Goal: Task Accomplishment & Management: Use online tool/utility

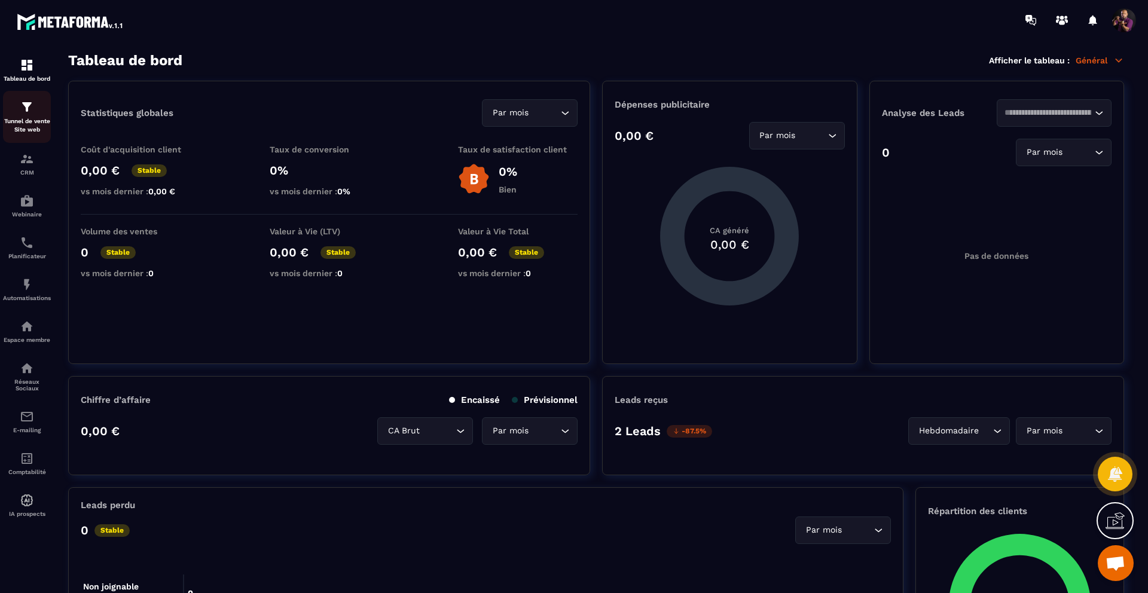
click at [28, 115] on div "Tunnel de vente Site web" at bounding box center [27, 117] width 48 height 34
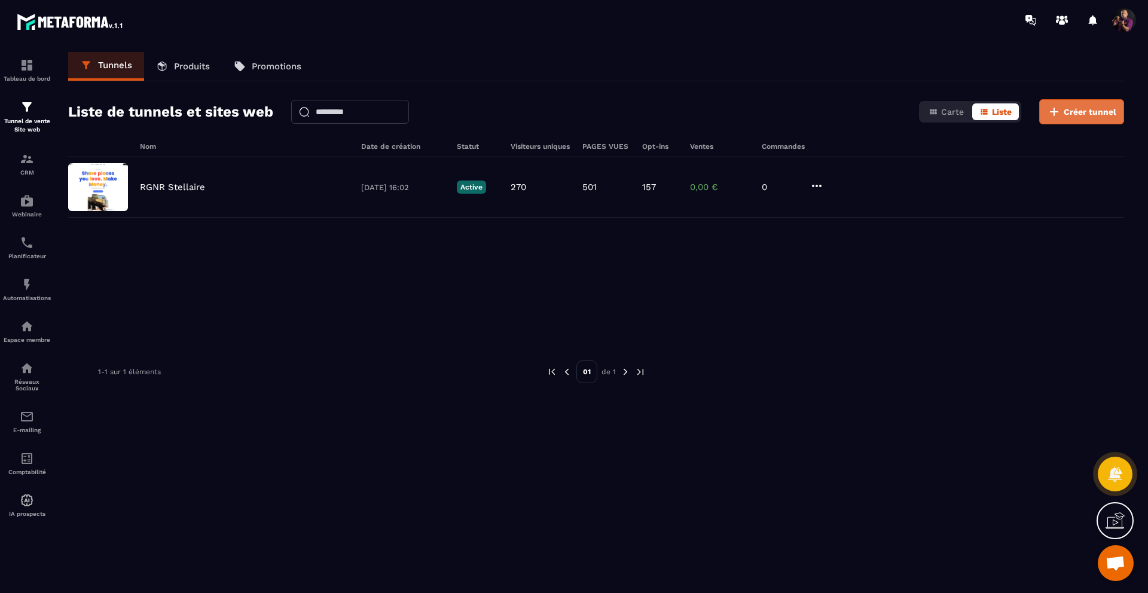
click at [1083, 105] on button "Créer tunnel" at bounding box center [1081, 111] width 85 height 25
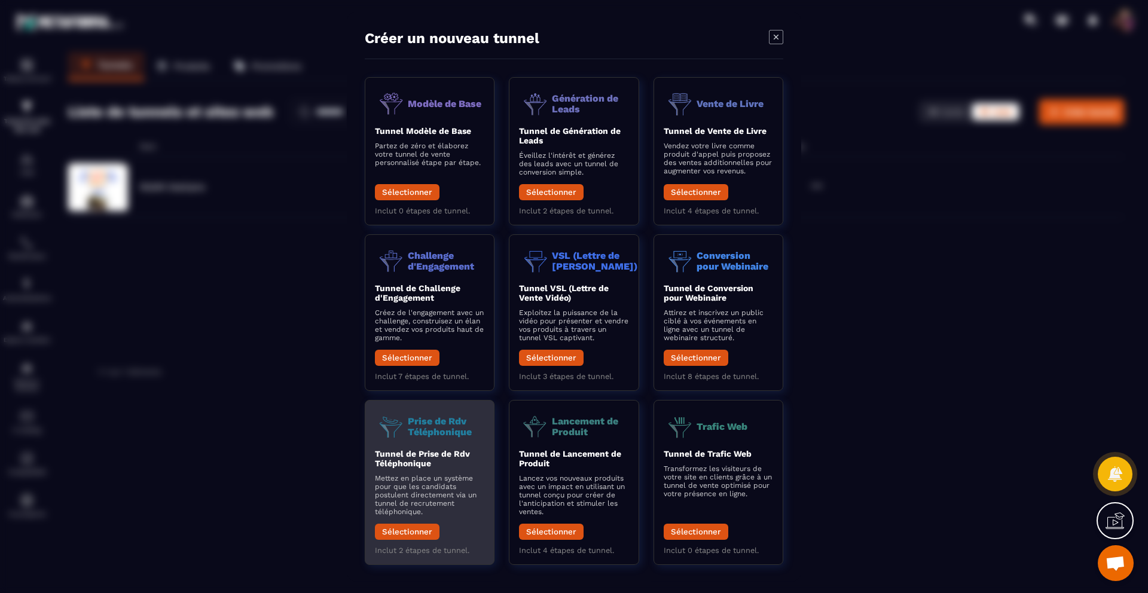
click at [410, 451] on b "Tunnel de Prise de Rdv Téléphonique" at bounding box center [422, 458] width 95 height 19
click at [391, 534] on button "Sélectionner" at bounding box center [407, 532] width 65 height 16
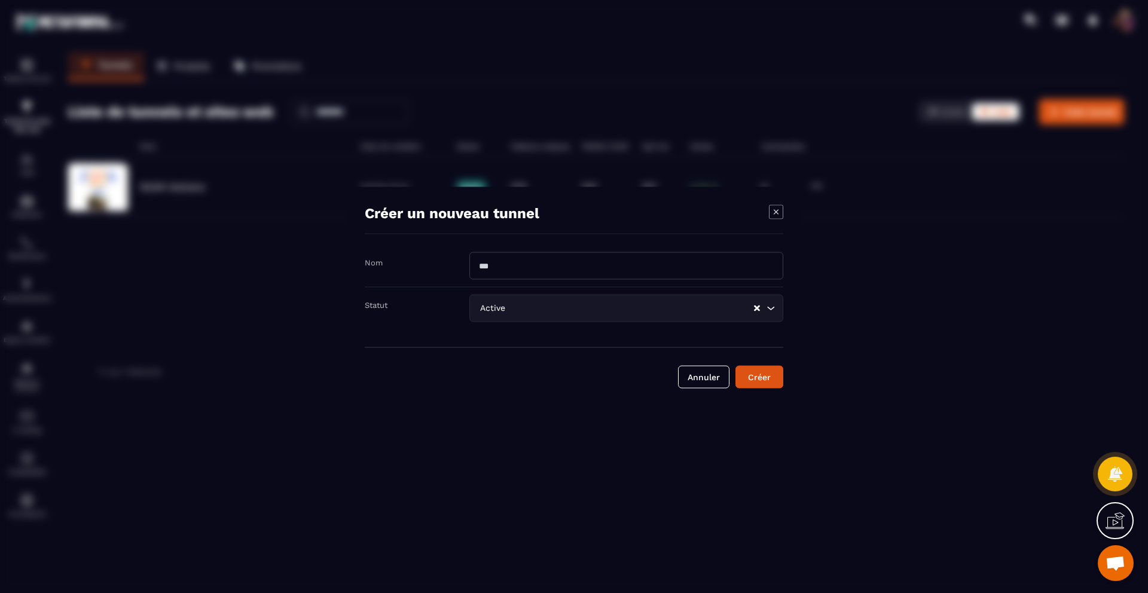
click at [626, 275] on input "Modal window" at bounding box center [626, 265] width 314 height 27
click at [620, 245] on div "Créer un nouveau tunnel Nom Statut Active Loading... Annuler Créer" at bounding box center [574, 296] width 454 height 219
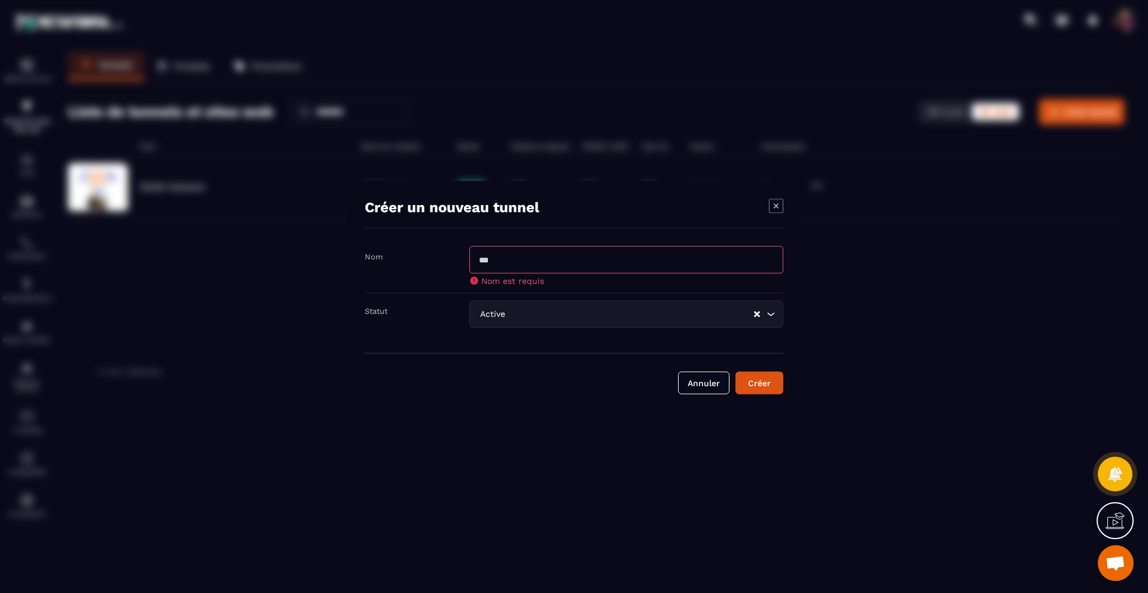
click at [617, 262] on input "Modal window" at bounding box center [626, 259] width 314 height 27
type input "*"
type input "**********"
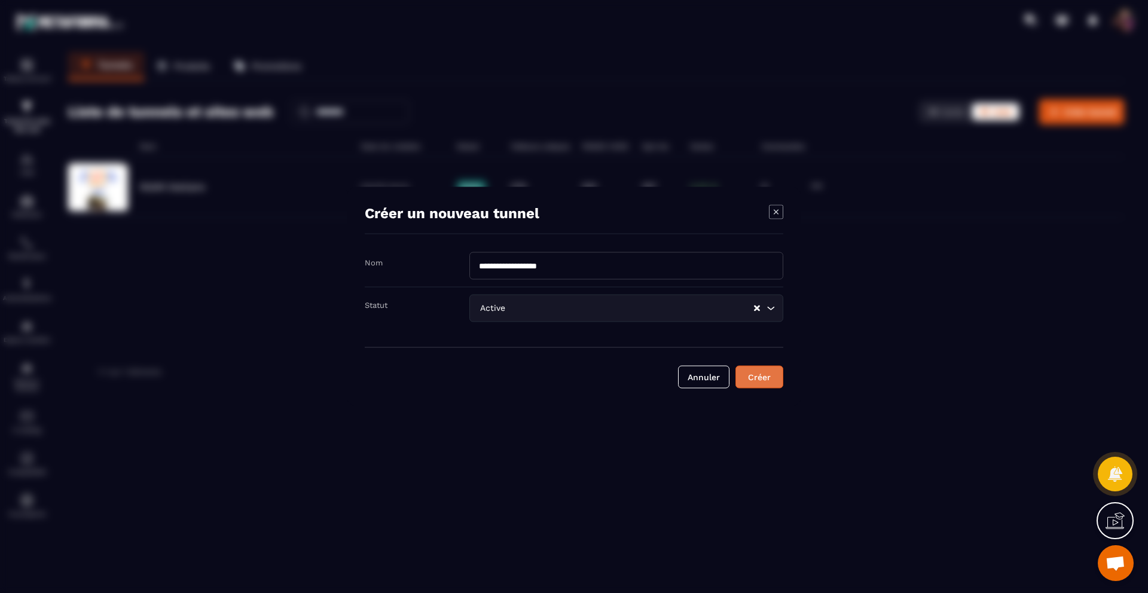
click at [756, 384] on button "Créer" at bounding box center [759, 377] width 48 height 23
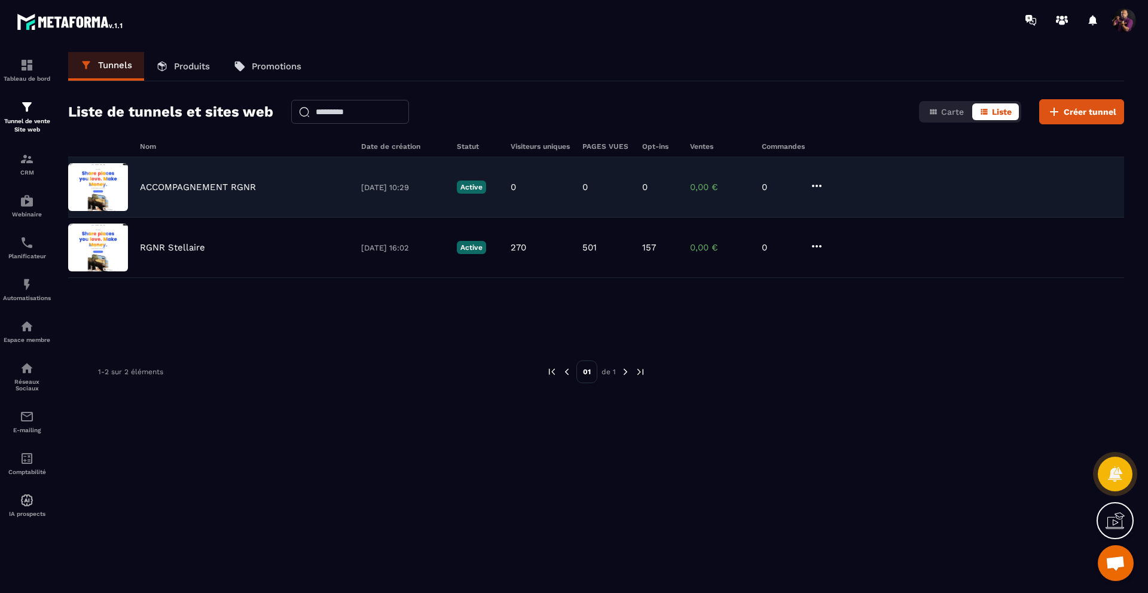
click at [821, 182] on icon at bounding box center [816, 186] width 14 height 14
click at [842, 208] on button "Modifier" at bounding box center [862, 211] width 96 height 22
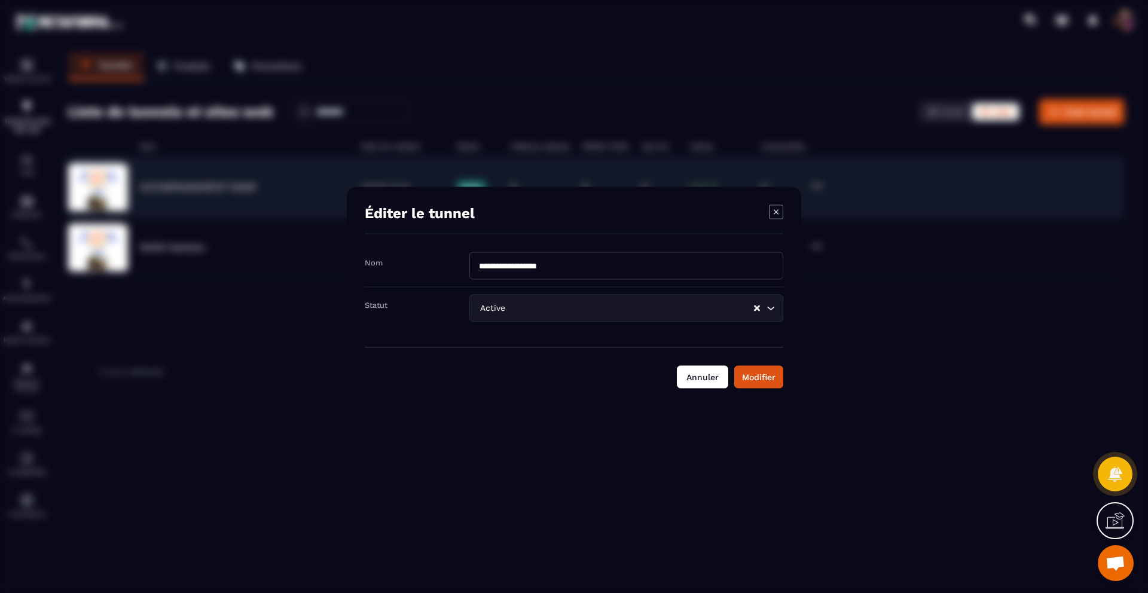
click at [715, 383] on button "Annuler" at bounding box center [702, 377] width 51 height 23
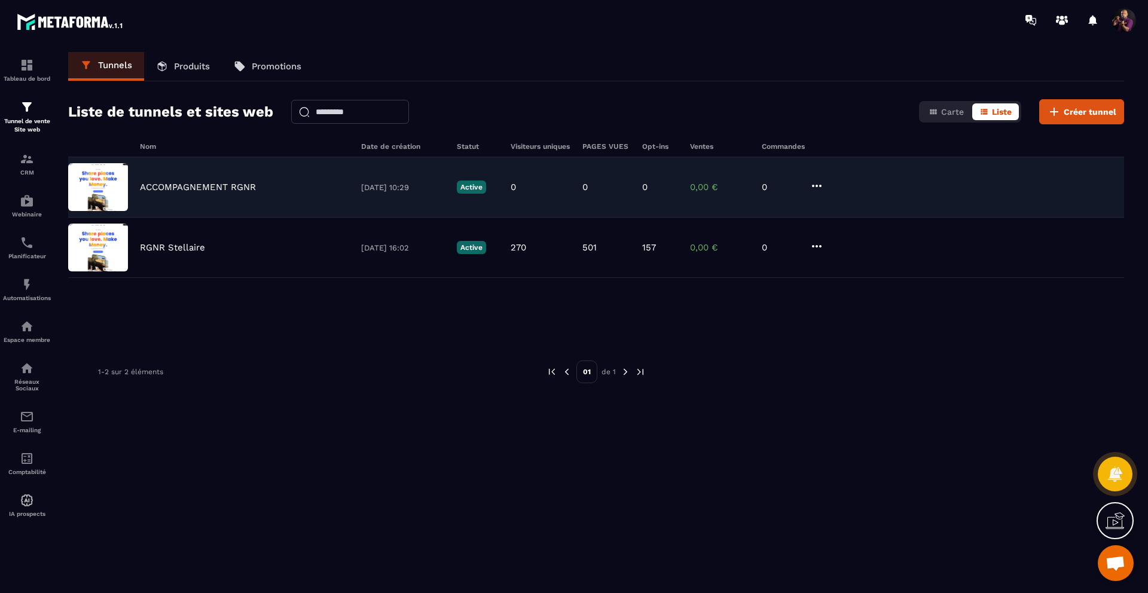
click at [811, 179] on icon at bounding box center [816, 186] width 14 height 14
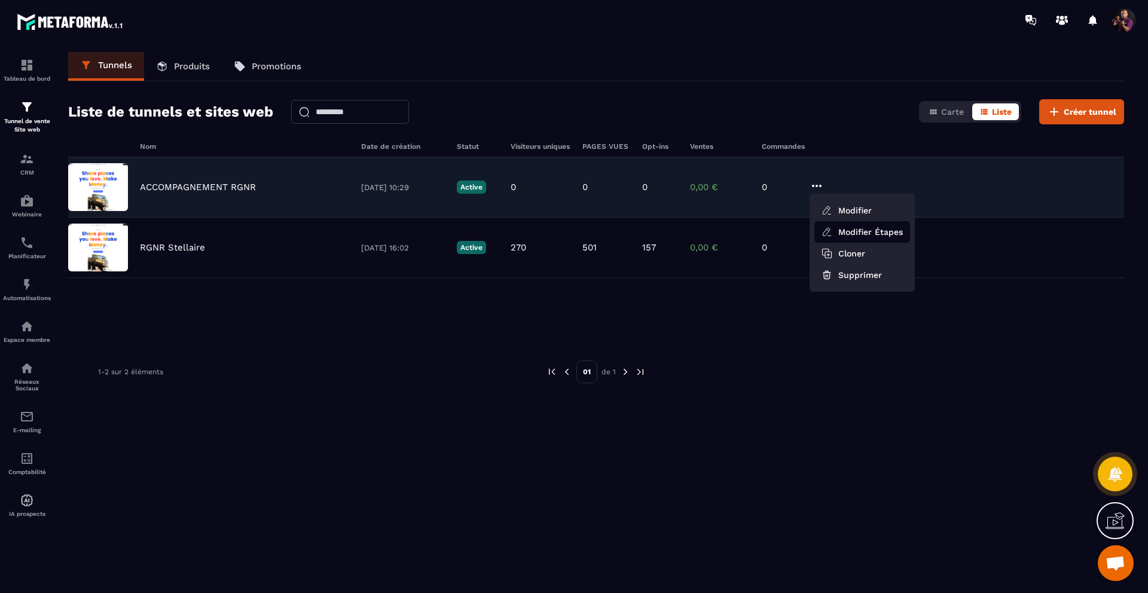
click at [830, 228] on icon at bounding box center [826, 232] width 11 height 11
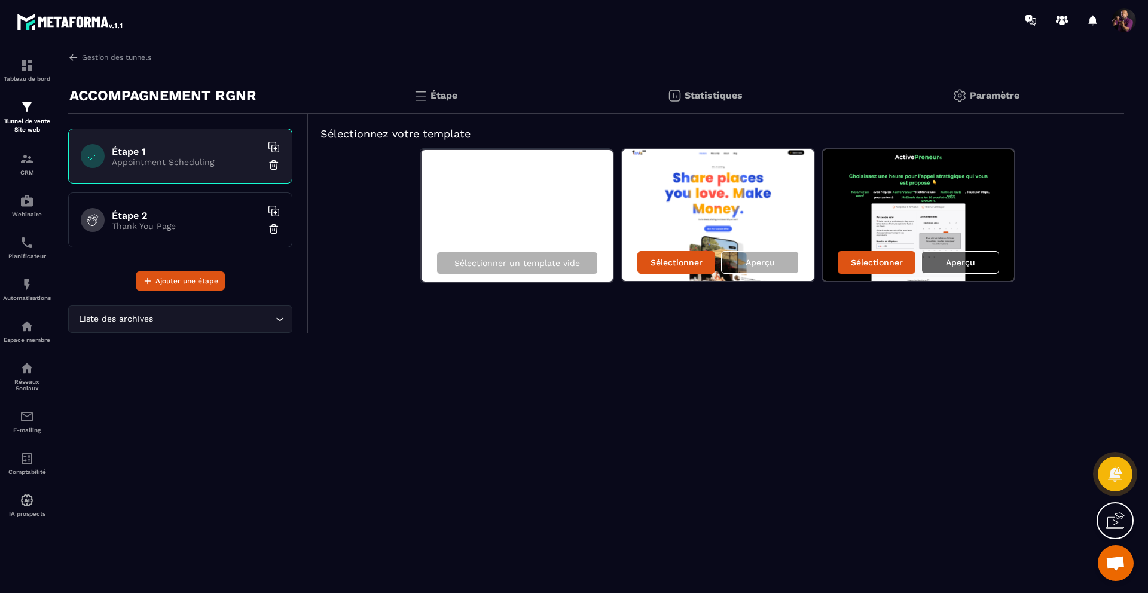
click at [961, 264] on p "Aperçu" at bounding box center [960, 263] width 29 height 10
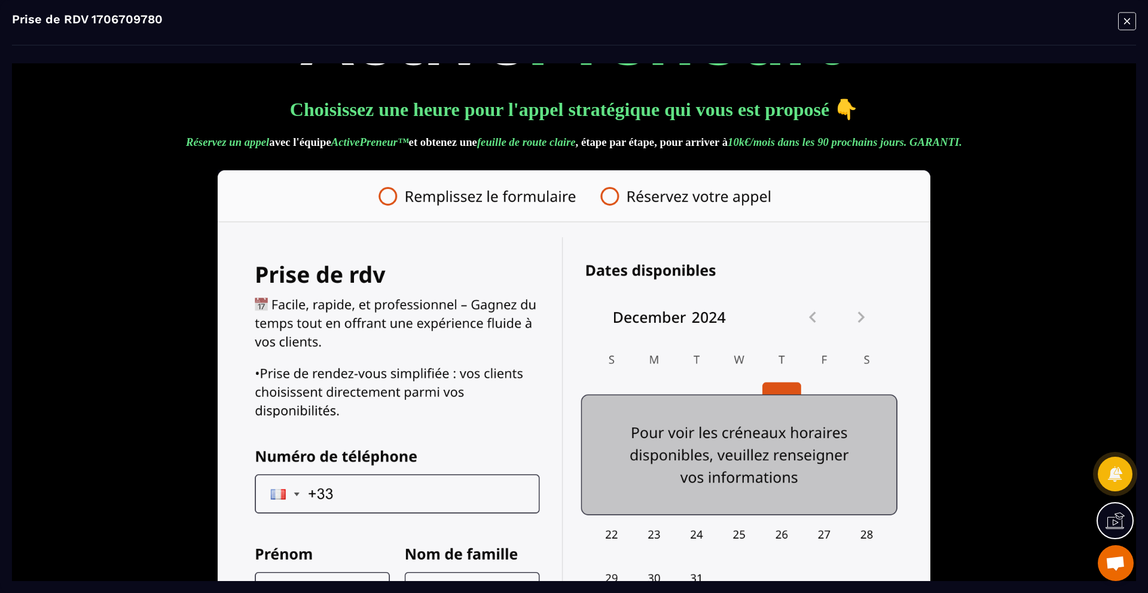
scroll to position [54, 0]
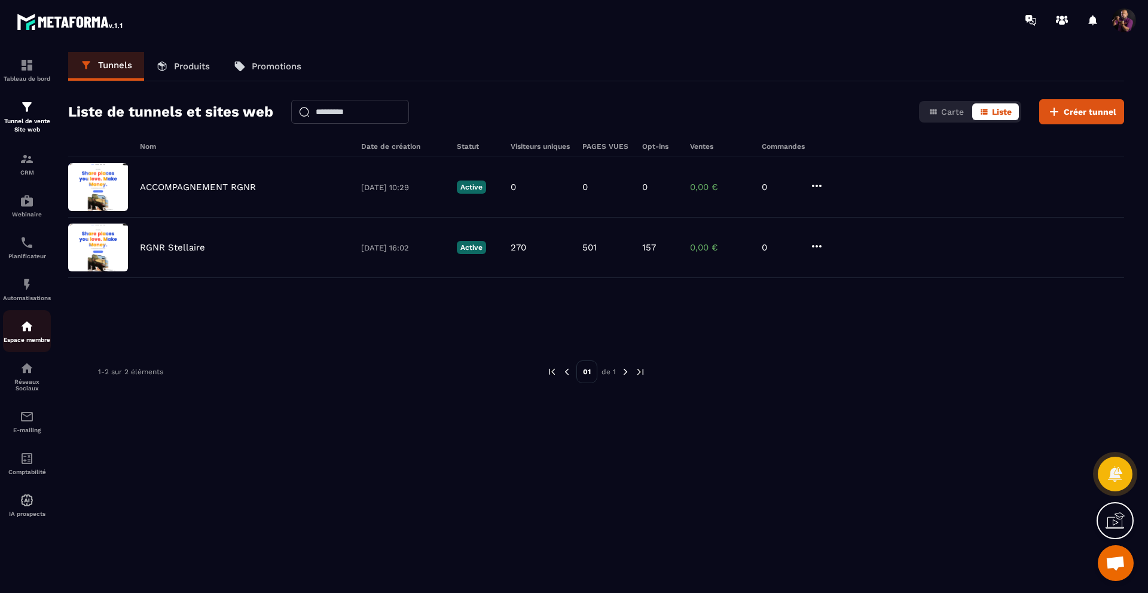
click at [23, 332] on img at bounding box center [27, 326] width 14 height 14
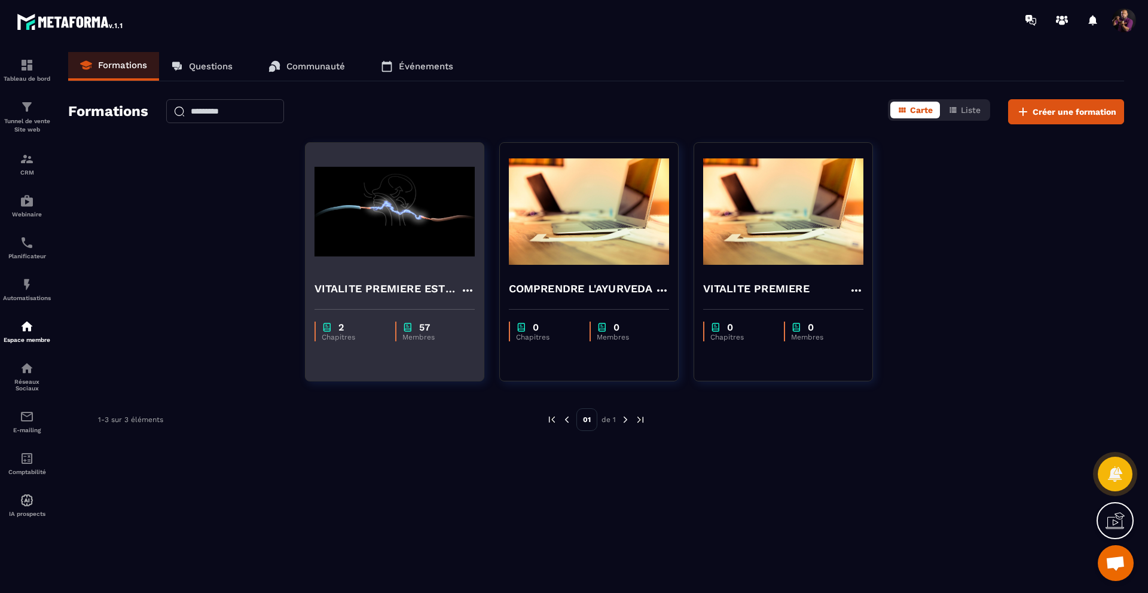
click at [431, 304] on div "2 Chapitres 57 Membres" at bounding box center [394, 325] width 178 height 50
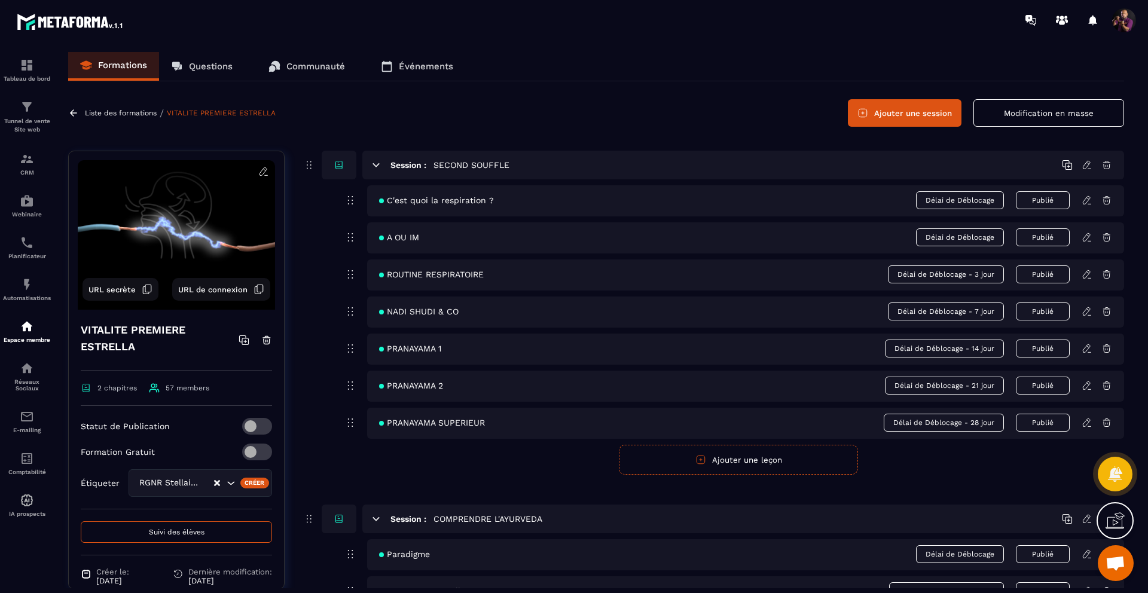
click at [153, 527] on button "Suivi des élèves" at bounding box center [176, 532] width 191 height 22
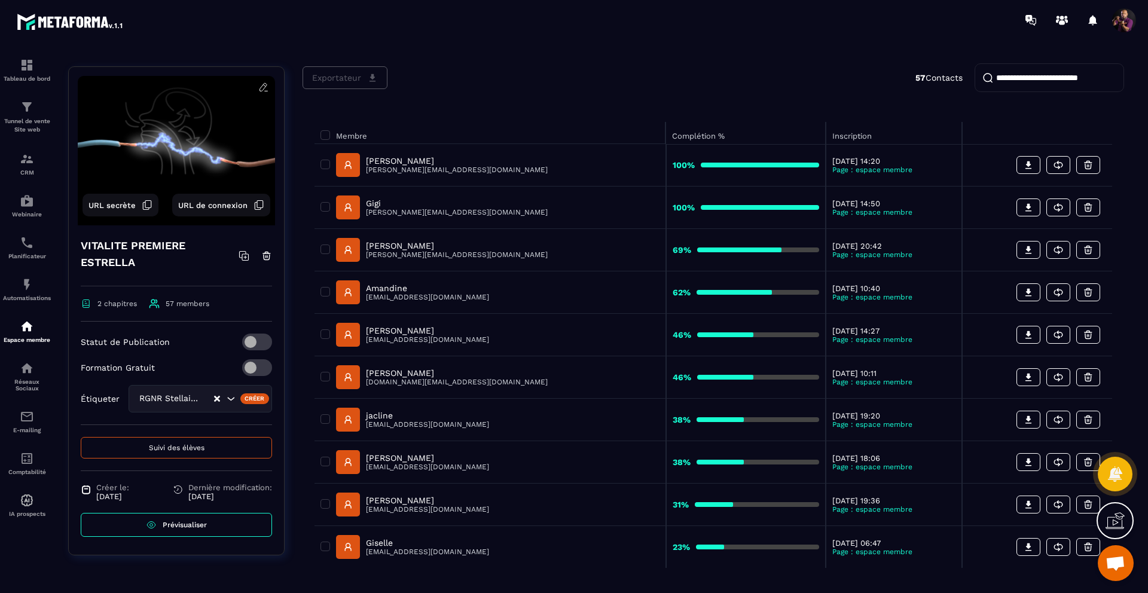
scroll to position [109, 0]
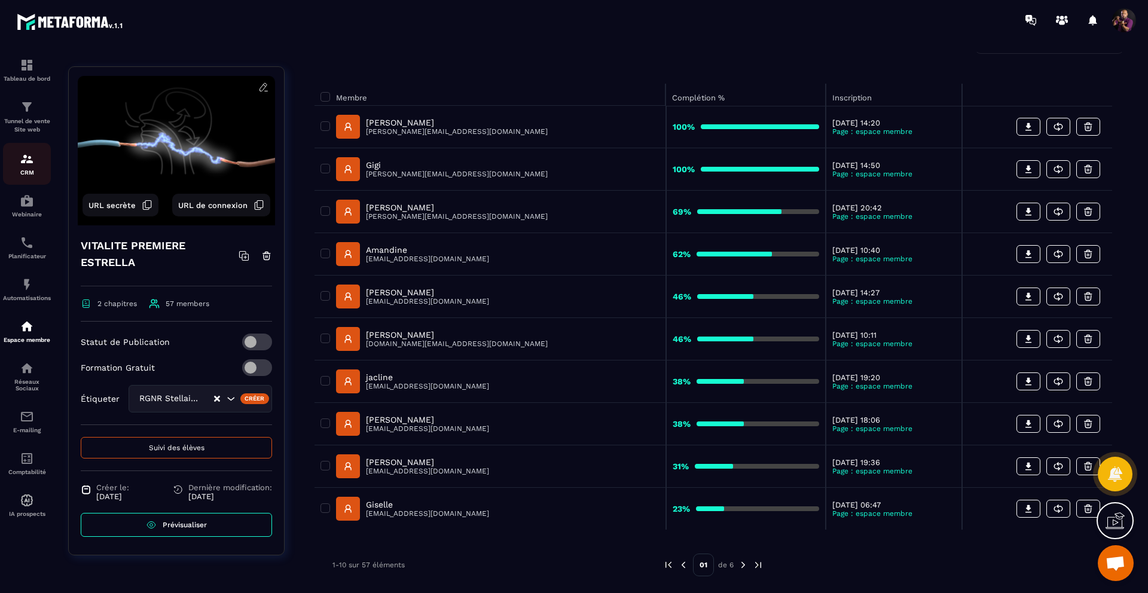
click at [26, 161] on img at bounding box center [27, 159] width 14 height 14
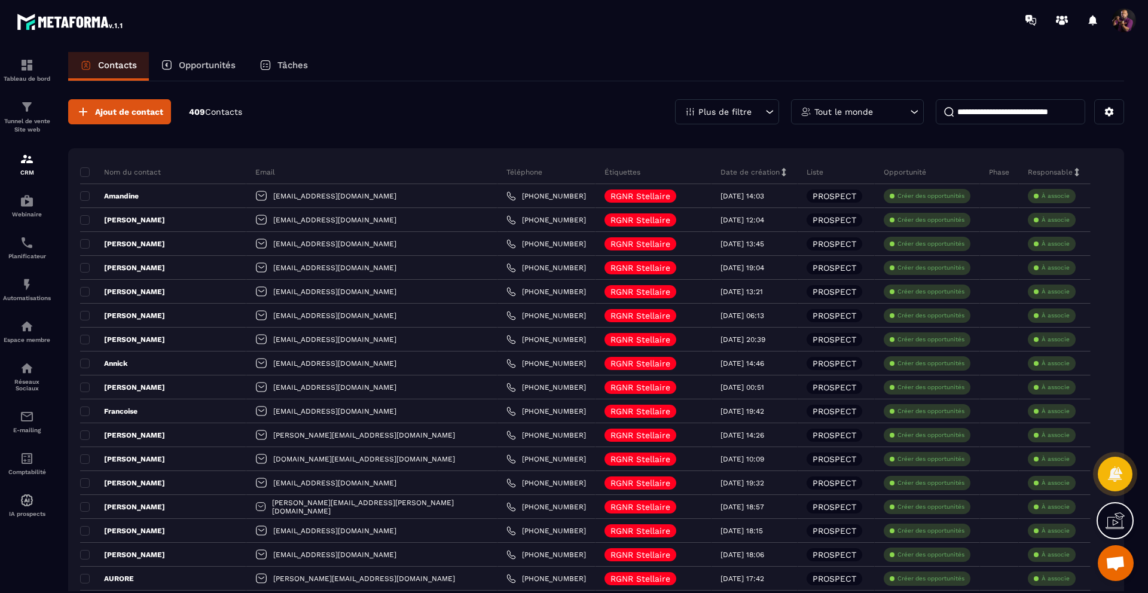
click at [203, 64] on p "Opportunités" at bounding box center [207, 65] width 57 height 11
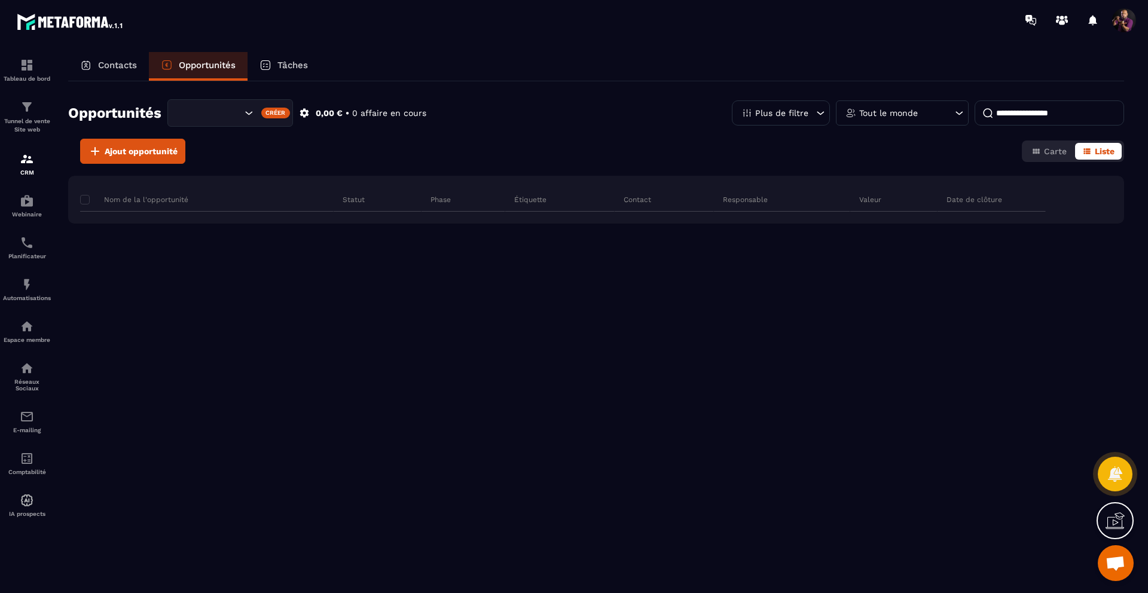
click at [278, 63] on div "Tâches" at bounding box center [283, 66] width 72 height 29
